Goal: Information Seeking & Learning: Understand process/instructions

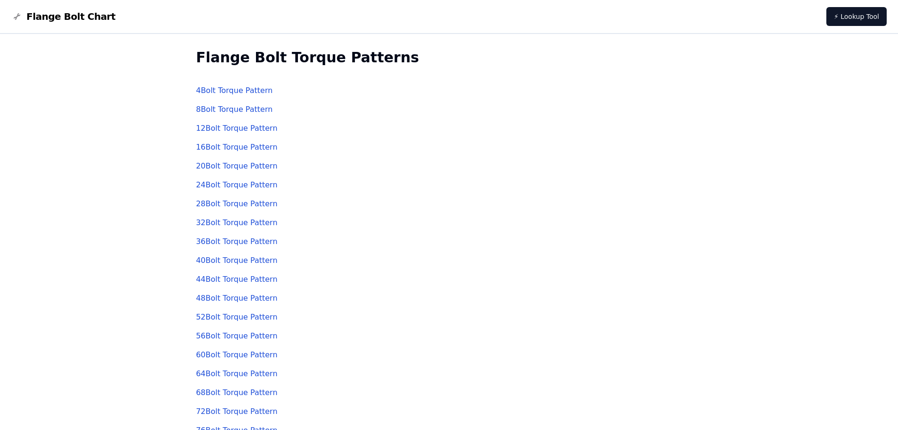
click at [249, 131] on link "12 Bolt Torque Pattern" at bounding box center [237, 128] width 82 height 9
click at [240, 130] on link "12 Bolt Torque Pattern" at bounding box center [237, 128] width 82 height 9
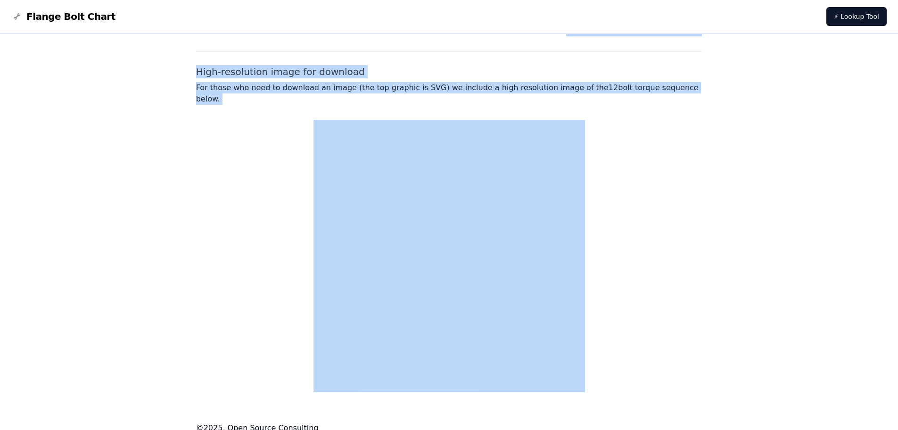
drag, startPoint x: 448, startPoint y: 245, endPoint x: 243, endPoint y: 283, distance: 208.3
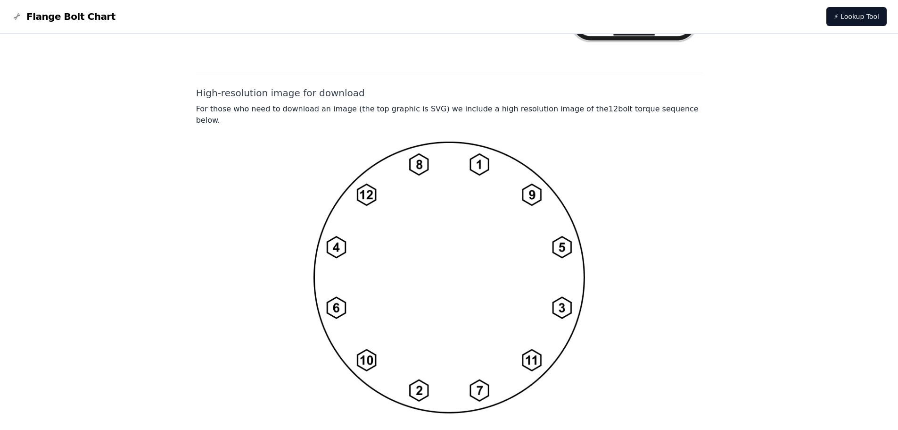
scroll to position [688, 0]
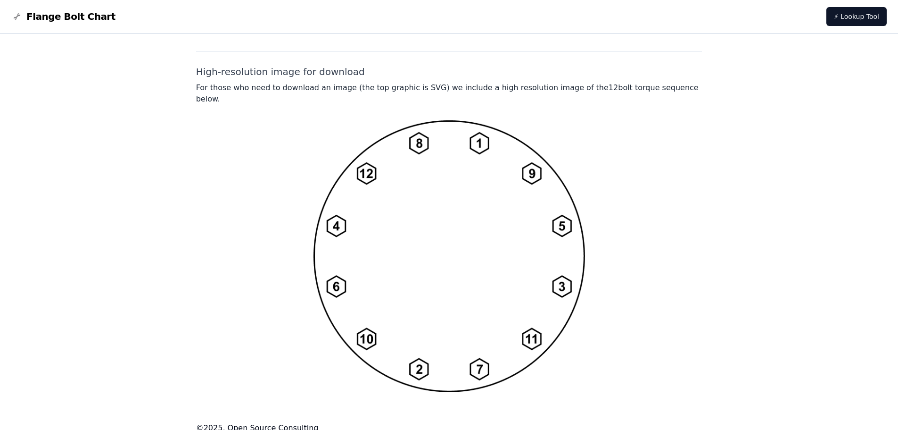
click at [419, 236] on img at bounding box center [450, 256] width 272 height 272
click at [702, 326] on div at bounding box center [449, 256] width 506 height 272
